Goal: Transaction & Acquisition: Purchase product/service

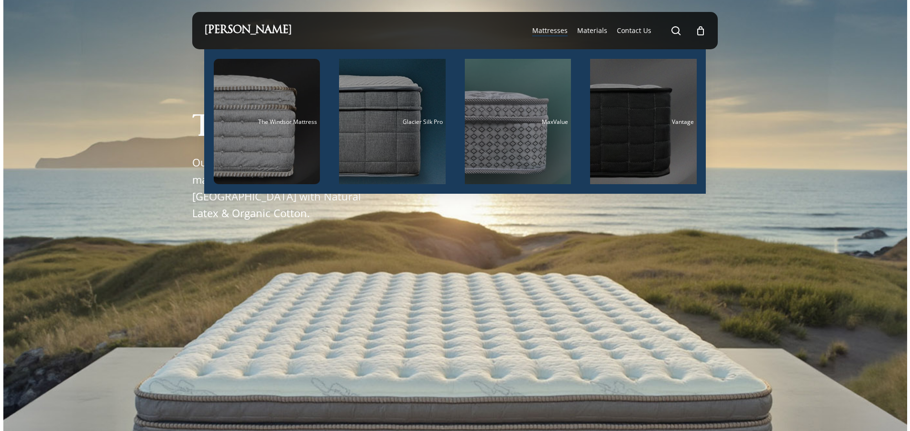
click at [565, 30] on span "Mattresses" at bounding box center [549, 30] width 35 height 9
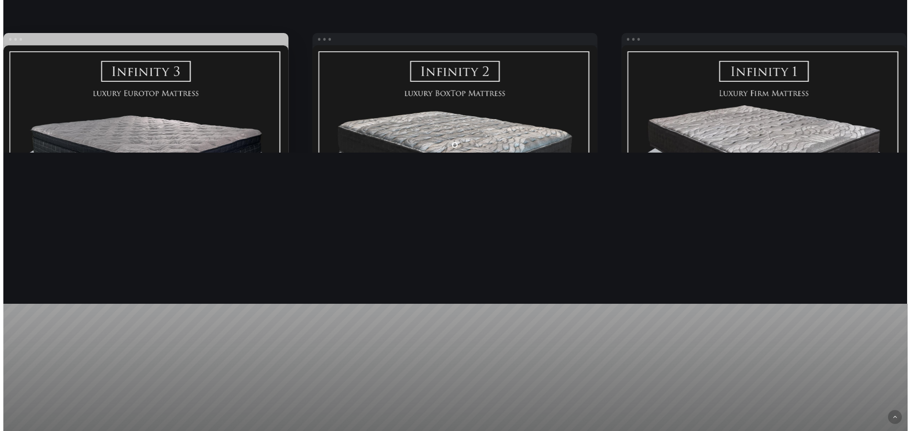
scroll to position [1627, 0]
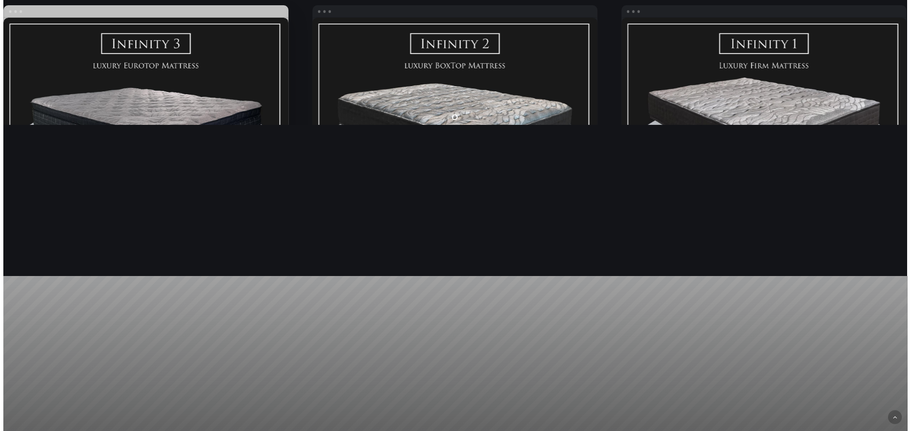
click at [211, 111] on link "Infinity PLUSH" at bounding box center [146, 129] width 286 height 222
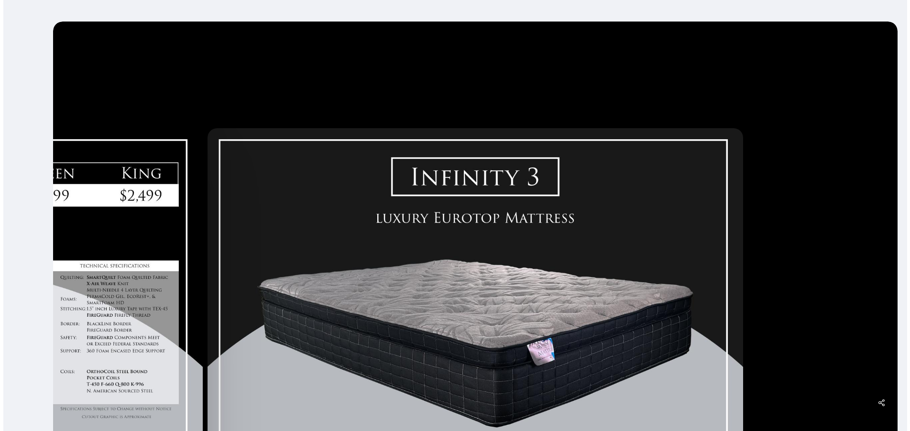
scroll to position [130, 0]
